Goal: Navigation & Orientation: Find specific page/section

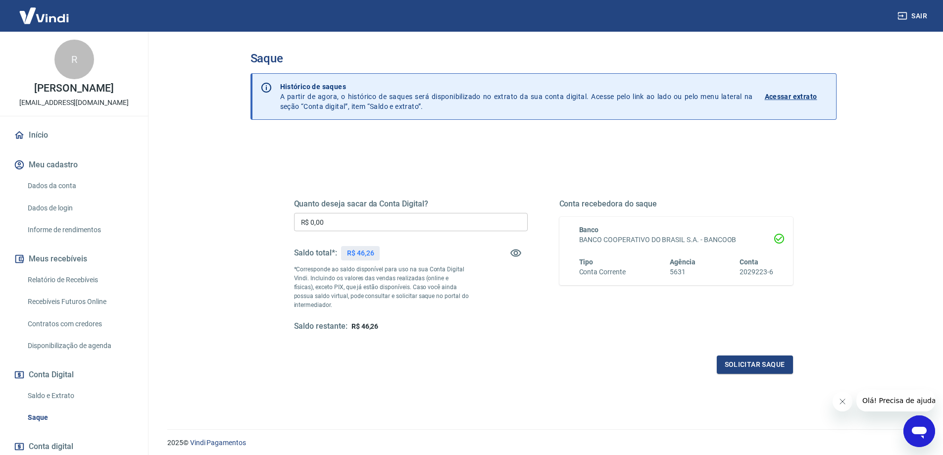
click at [64, 140] on link "Início" at bounding box center [74, 135] width 124 height 22
